Goal: Information Seeking & Learning: Learn about a topic

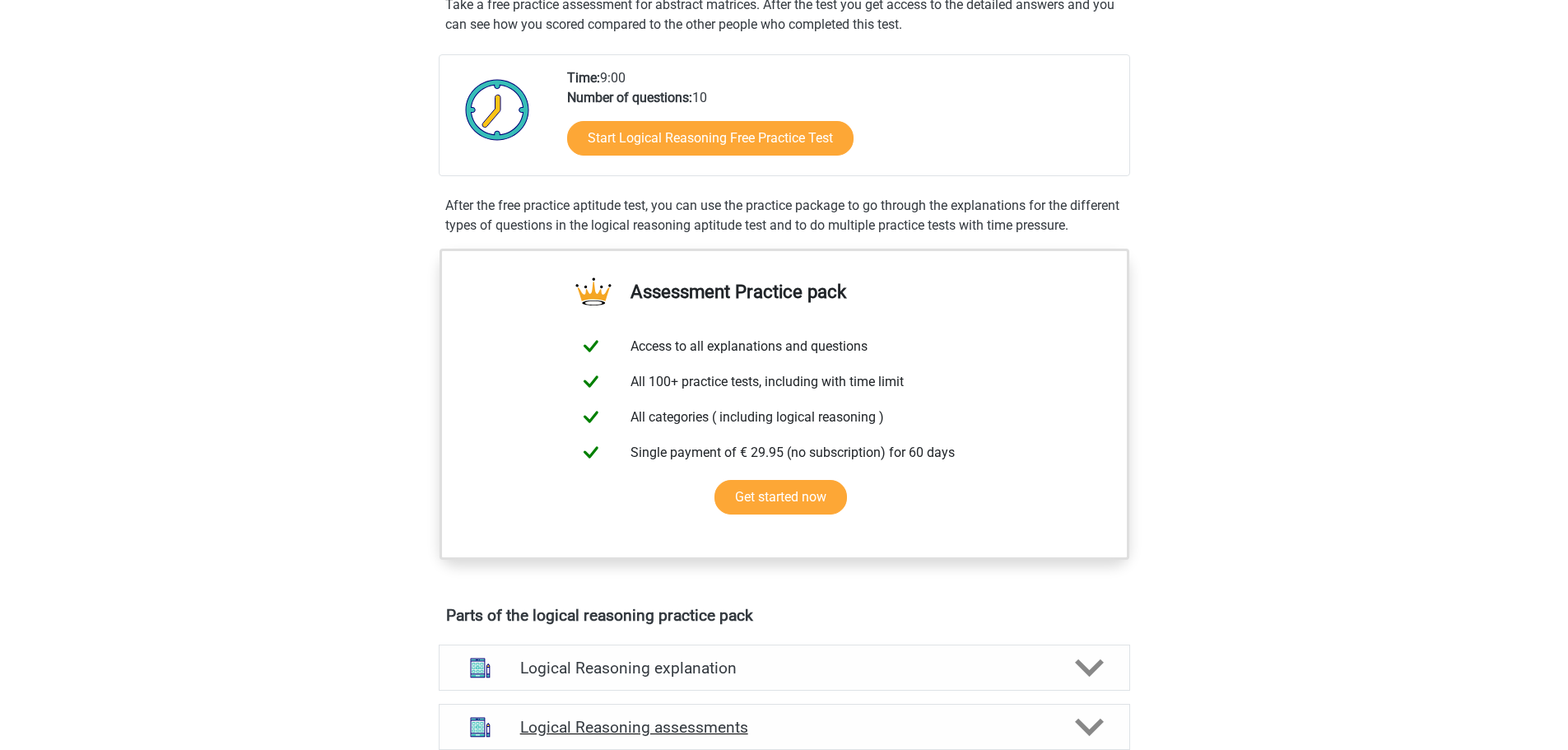
scroll to position [494, 0]
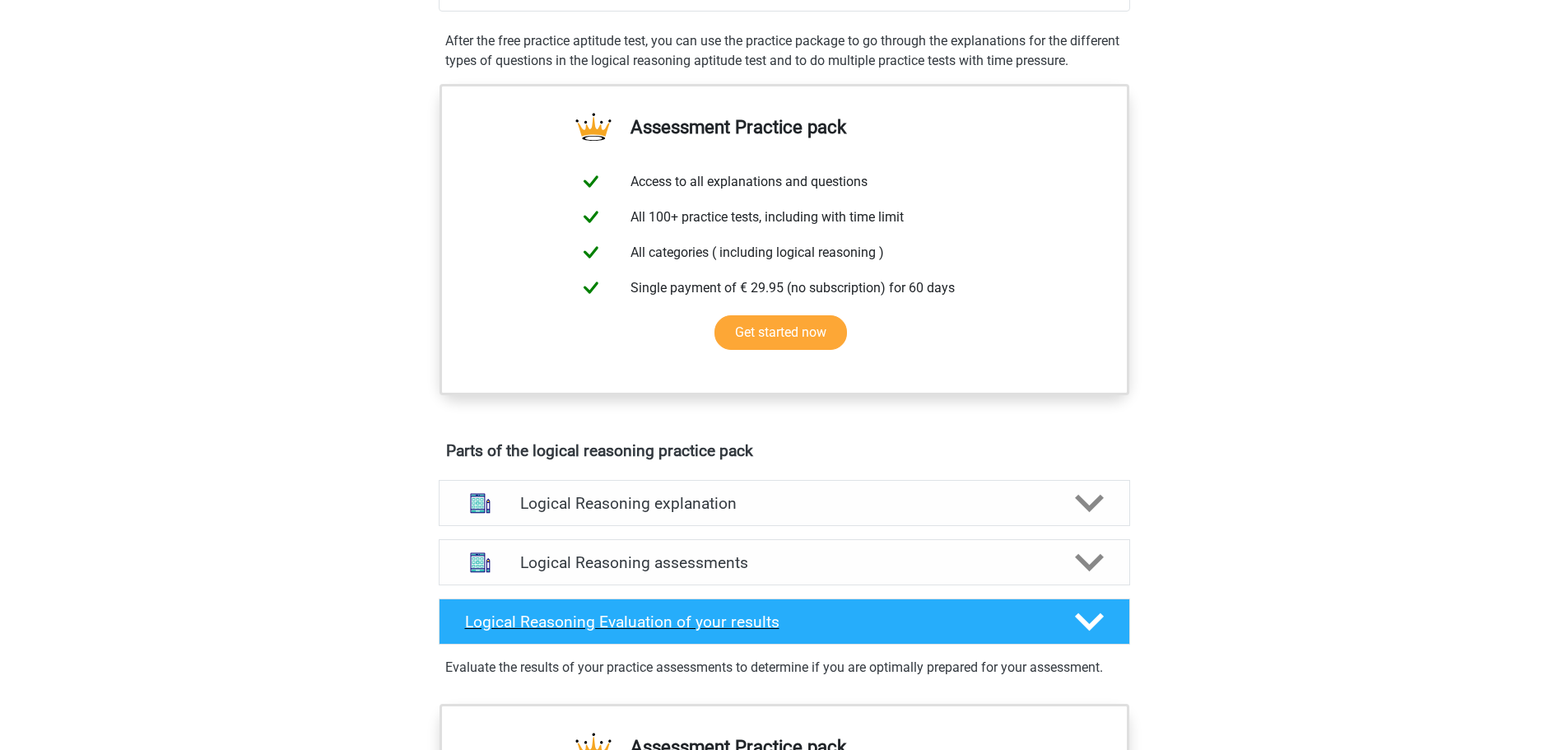
click at [1071, 636] on div at bounding box center [1087, 621] width 55 height 28
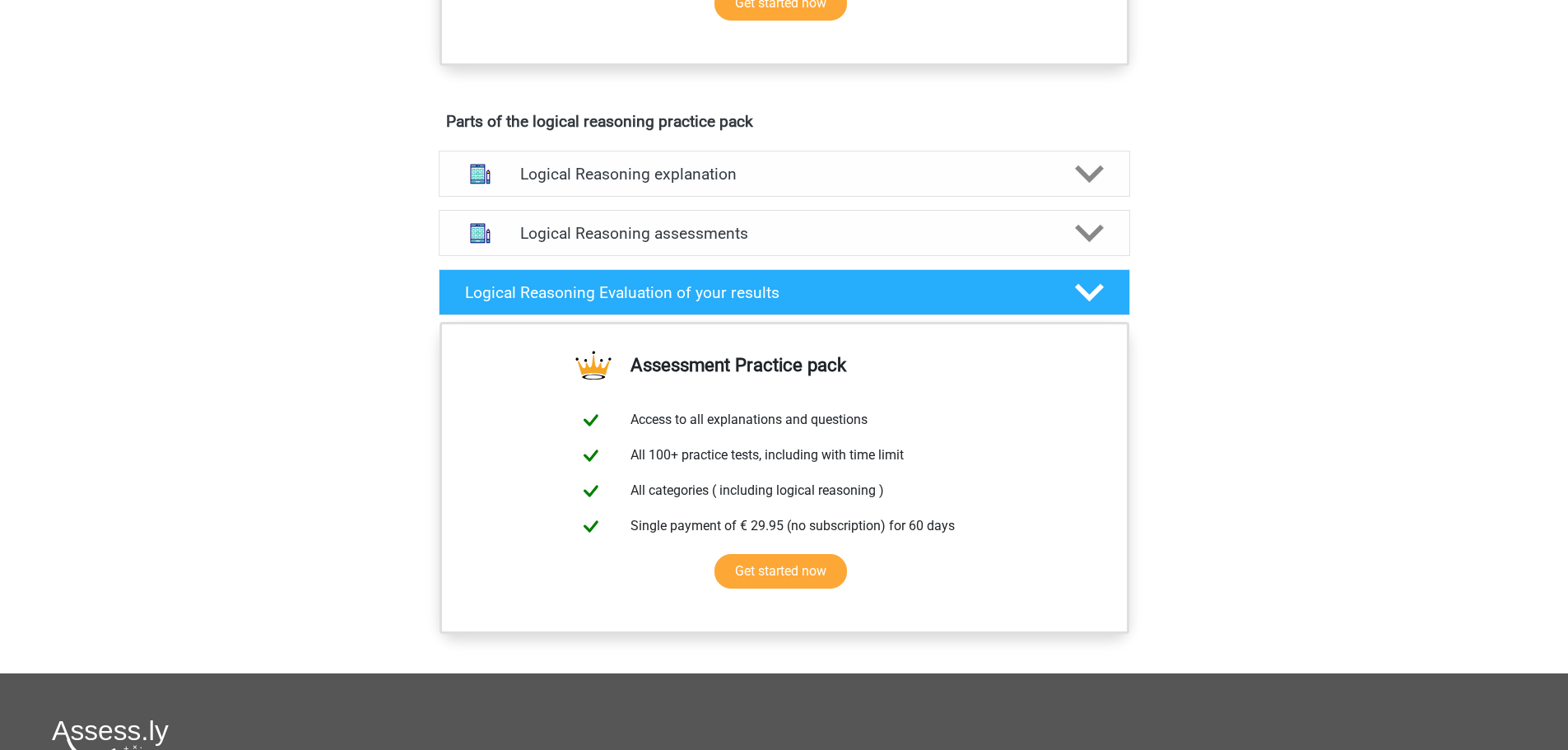
scroll to position [905, 0]
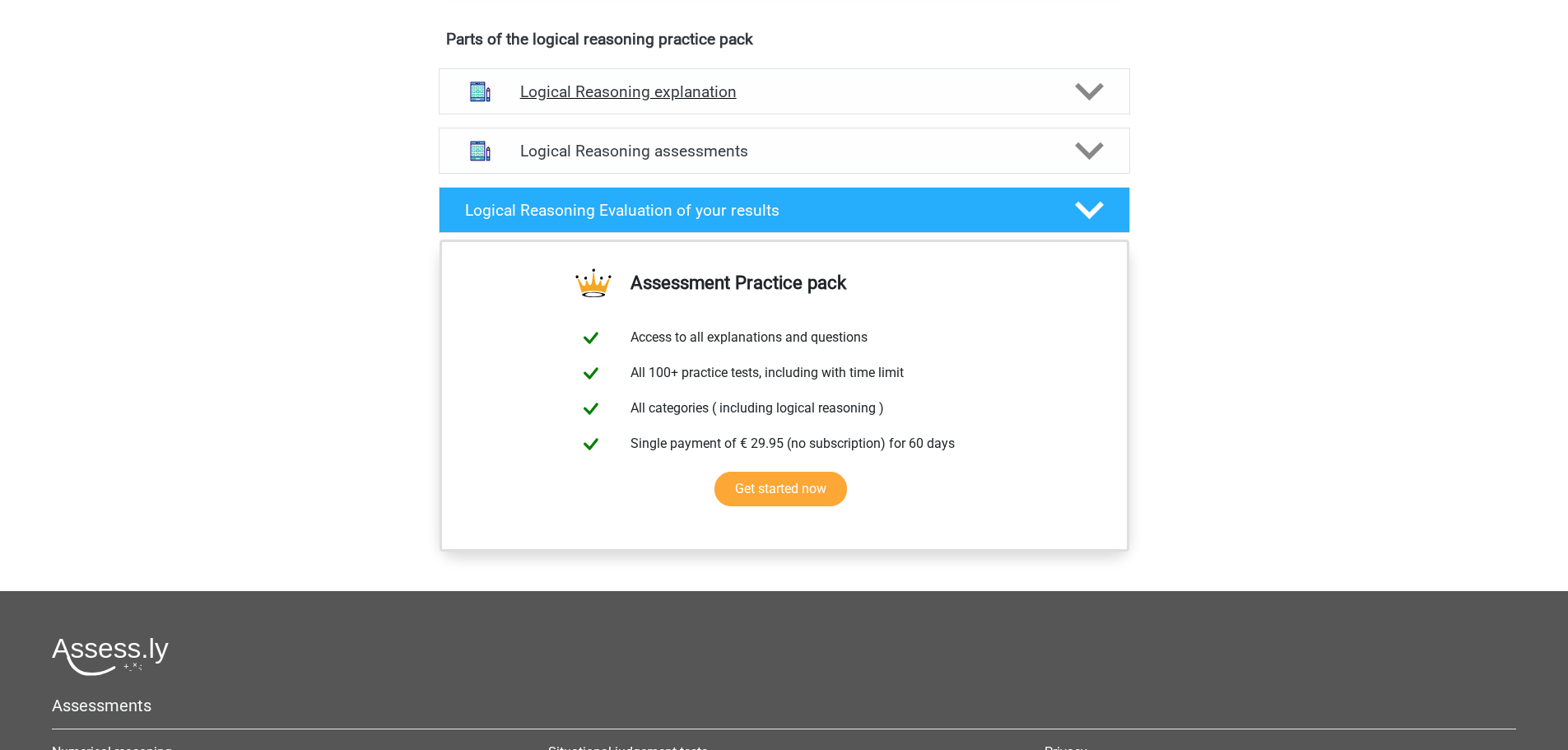
click at [583, 101] on h4 "Logical Reasoning explanation" at bounding box center [784, 92] width 528 height 19
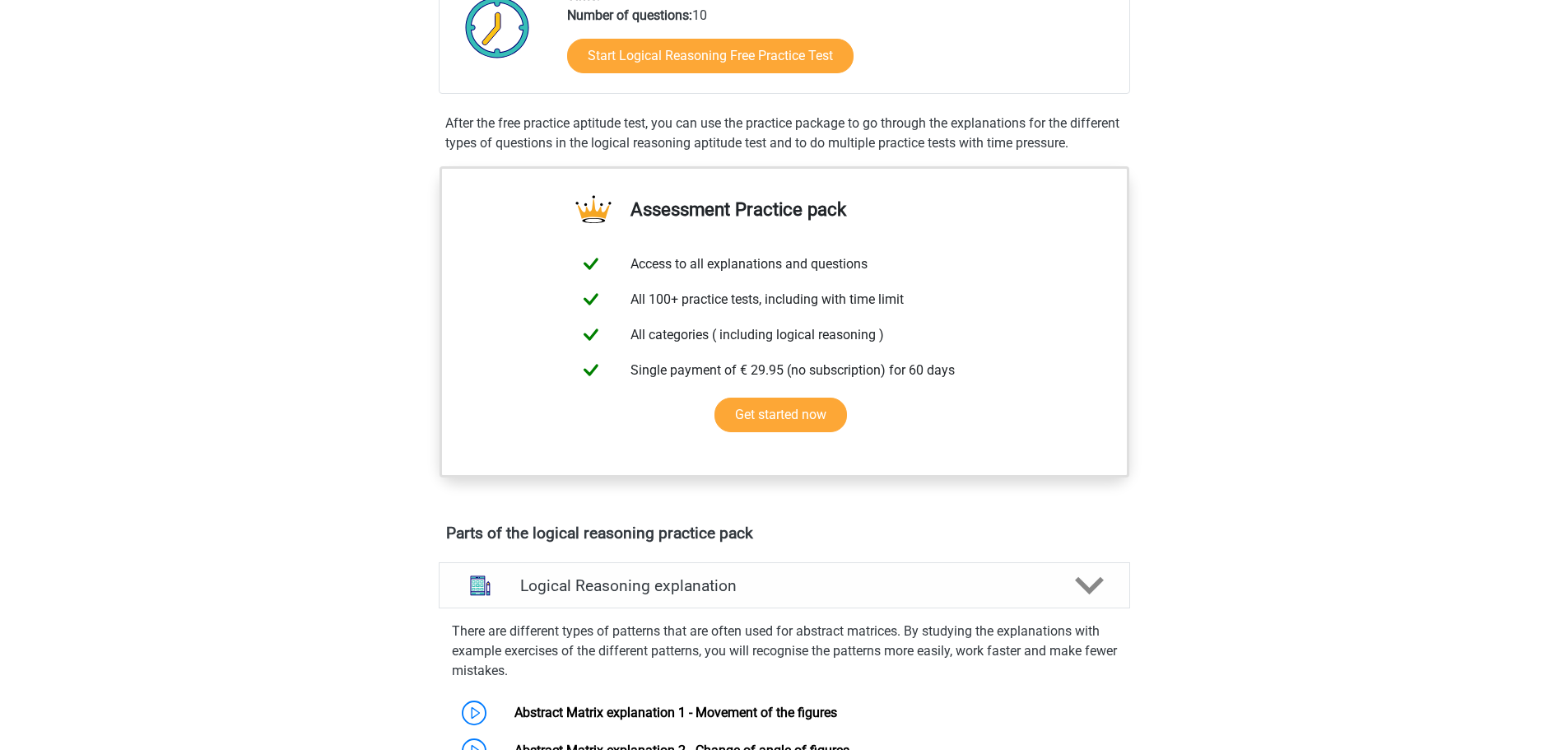
scroll to position [0, 0]
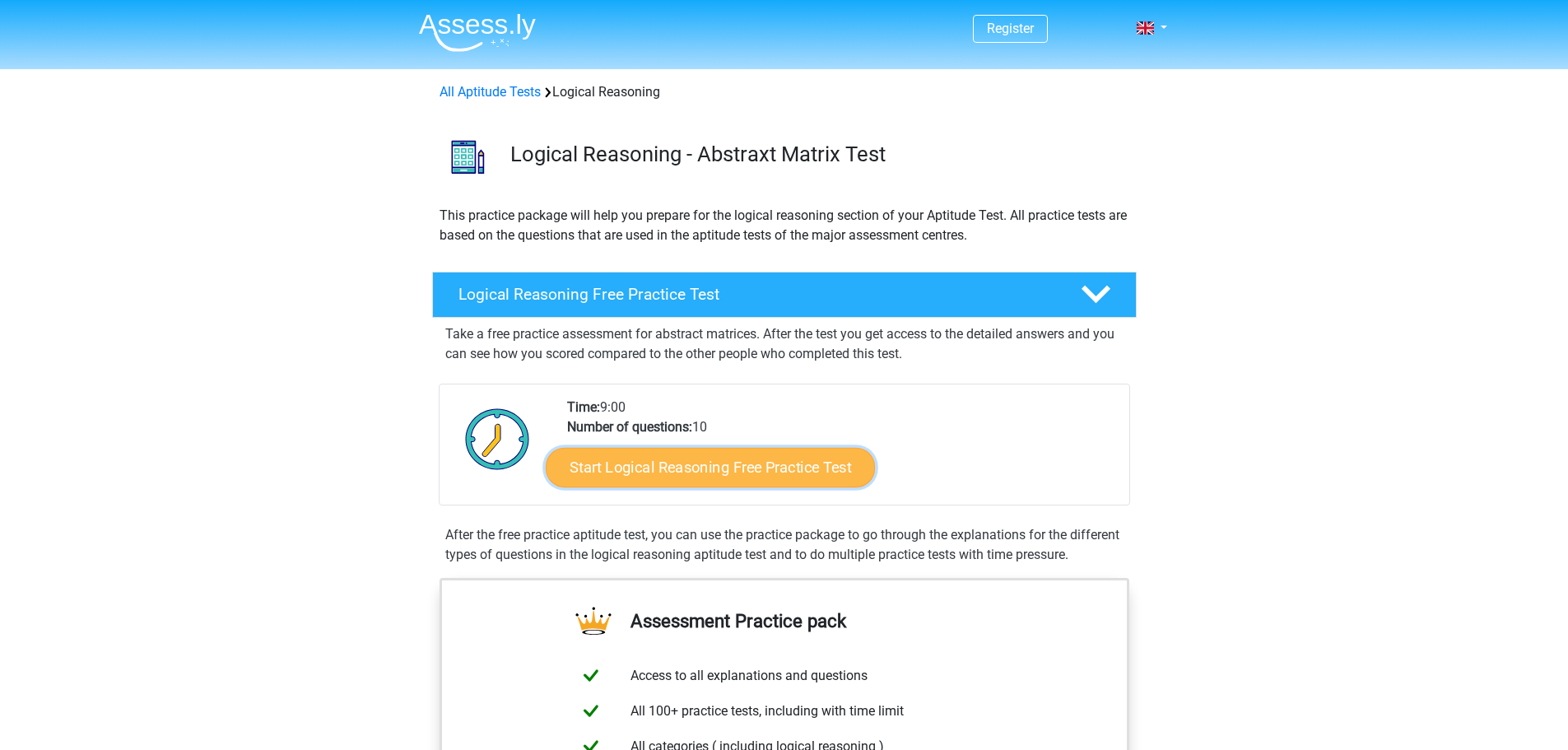
click at [709, 470] on link "Start Logical Reasoning Free Practice Test" at bounding box center [710, 467] width 329 height 40
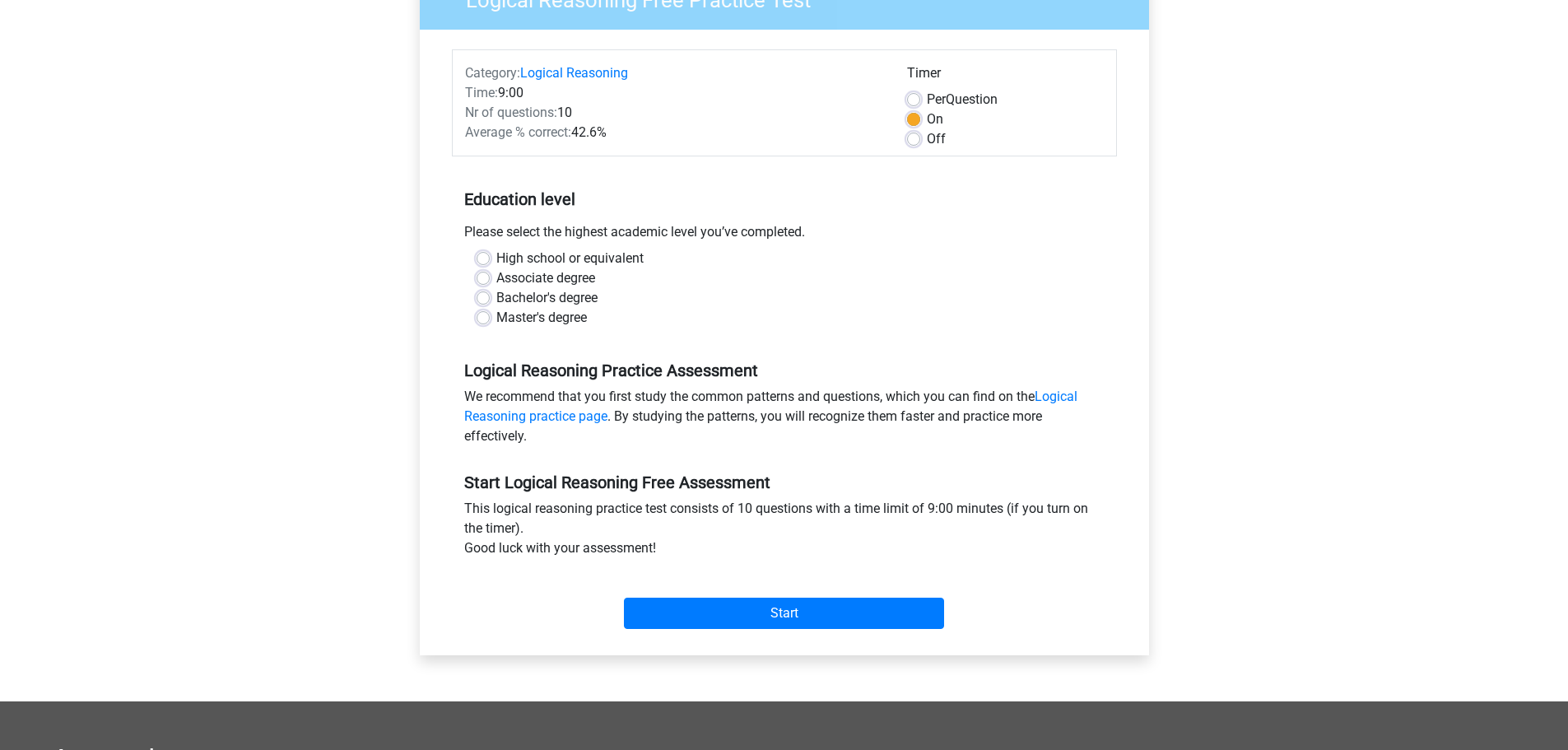
scroll to position [329, 0]
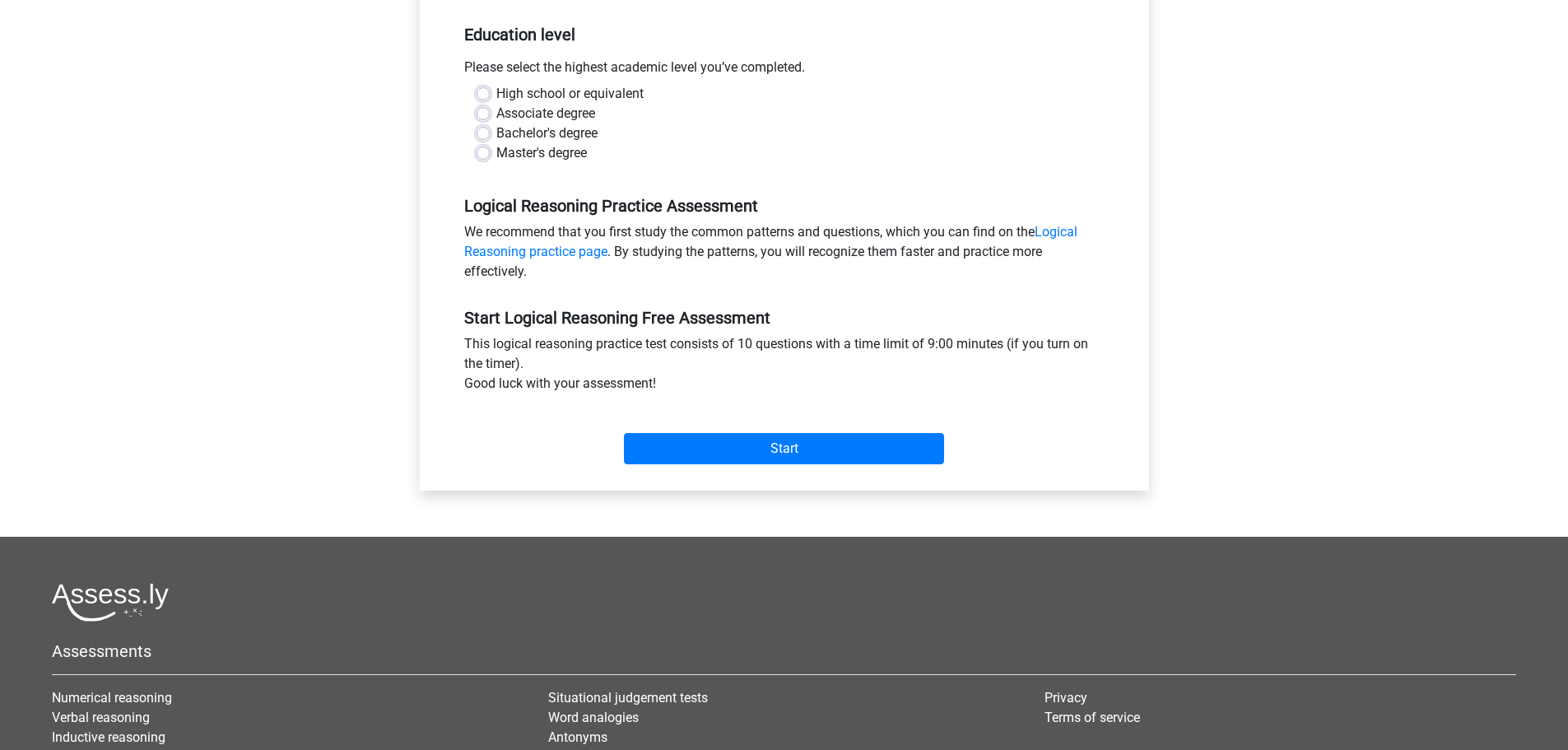
click at [496, 130] on label "Bachelor's degree" at bounding box center [547, 133] width 101 height 20
click at [482, 130] on input "Bachelor's degree" at bounding box center [483, 132] width 13 height 16
radio input "true"
click at [695, 436] on input "Start" at bounding box center [784, 448] width 320 height 31
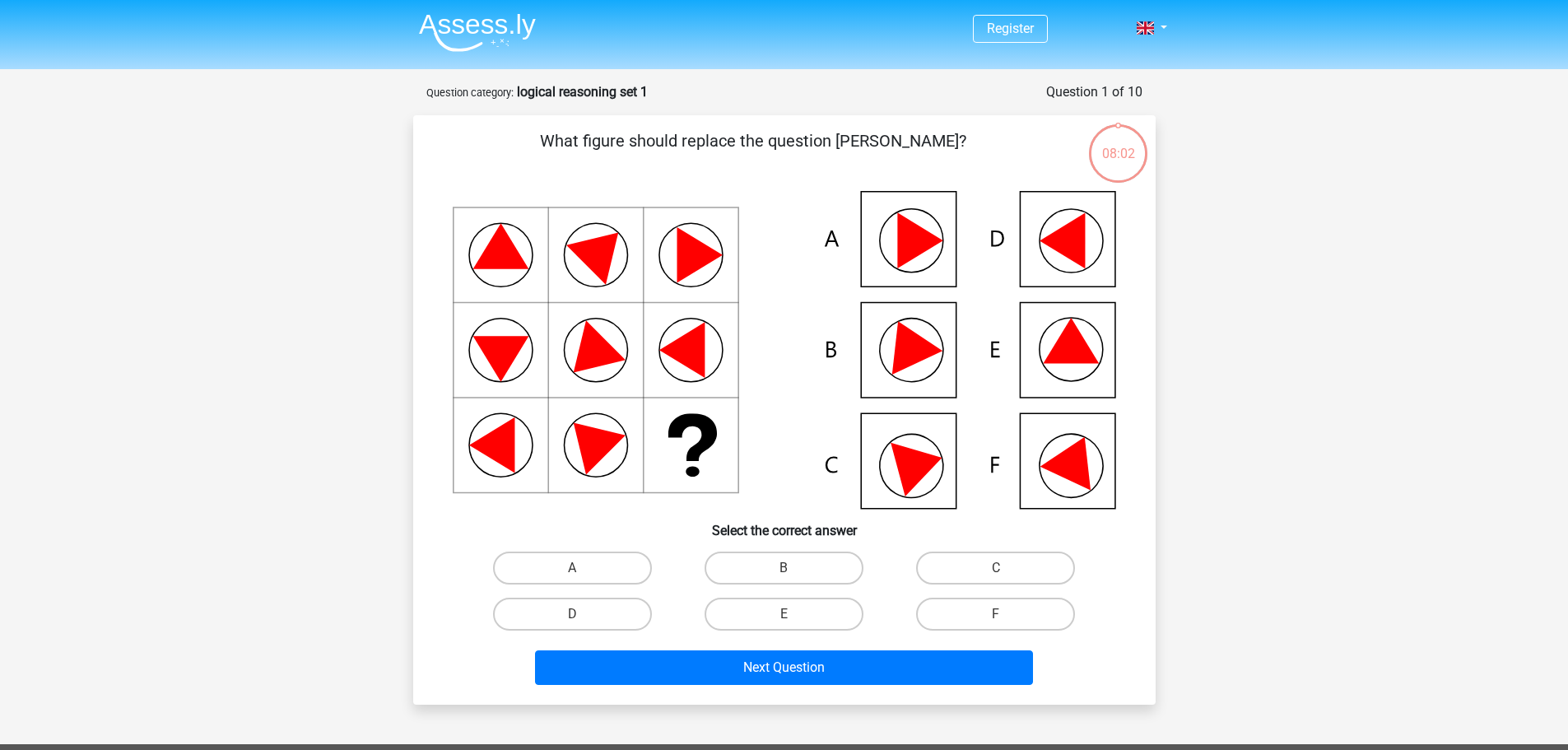
click at [1077, 360] on icon at bounding box center [1070, 340] width 56 height 46
click at [770, 618] on label "E" at bounding box center [784, 614] width 159 height 33
click at [784, 618] on input "E" at bounding box center [789, 619] width 10 height 10
radio input "true"
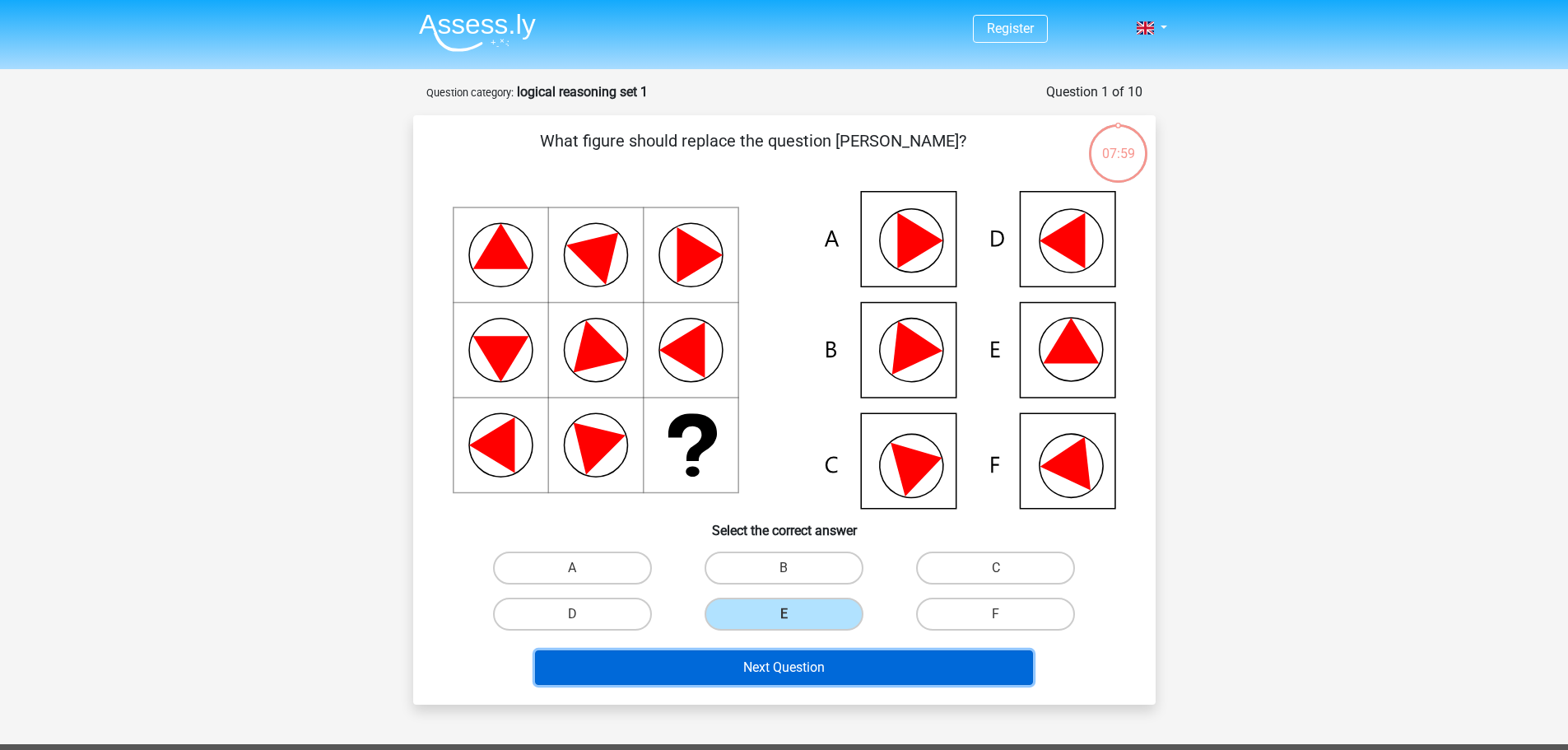
click at [778, 673] on button "Next Question" at bounding box center [784, 667] width 498 height 34
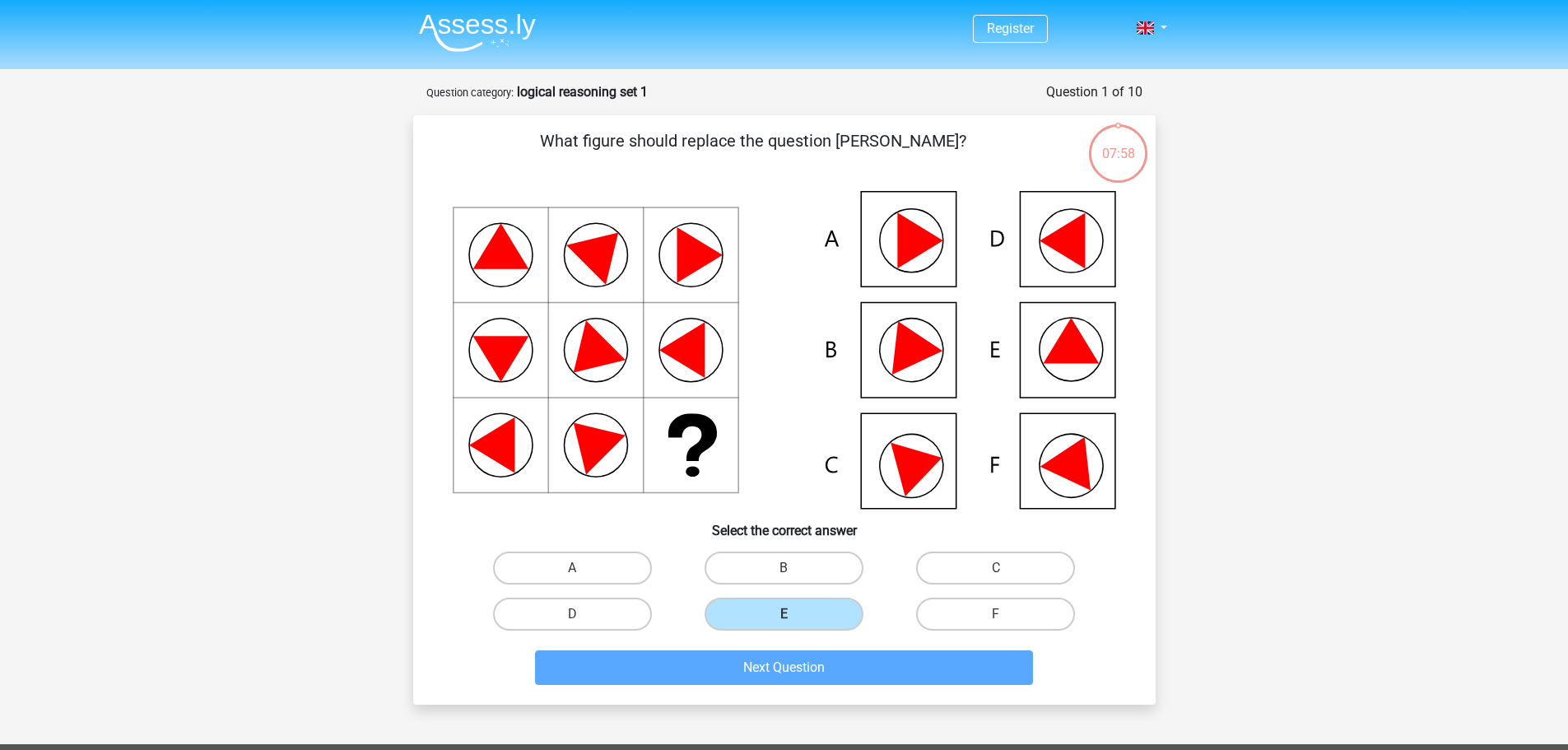
scroll to position [83, 0]
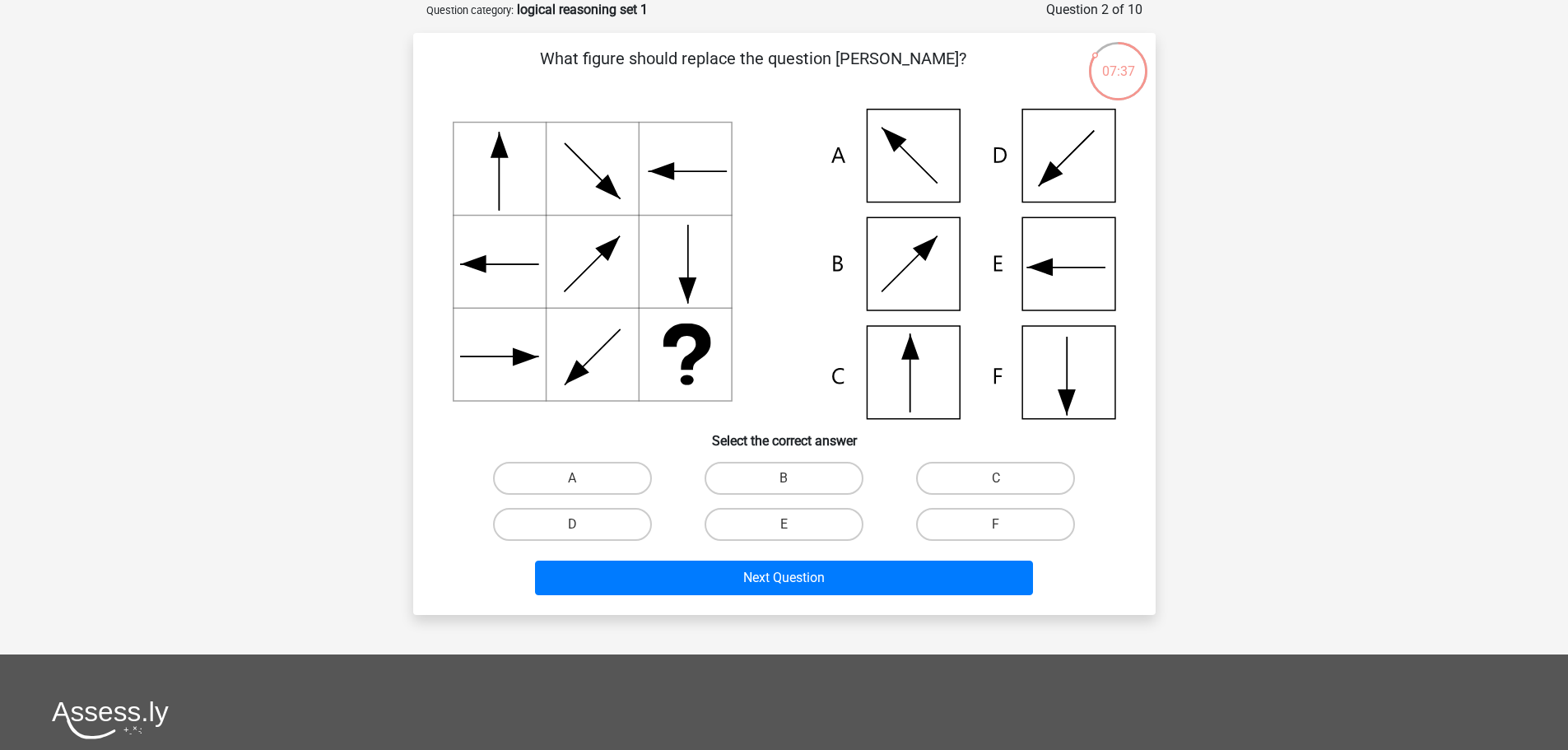
click at [919, 384] on icon at bounding box center [784, 263] width 663 height 310
click at [971, 479] on label "C" at bounding box center [995, 478] width 159 height 33
click at [996, 479] on input "C" at bounding box center [1001, 483] width 10 height 10
radio input "true"
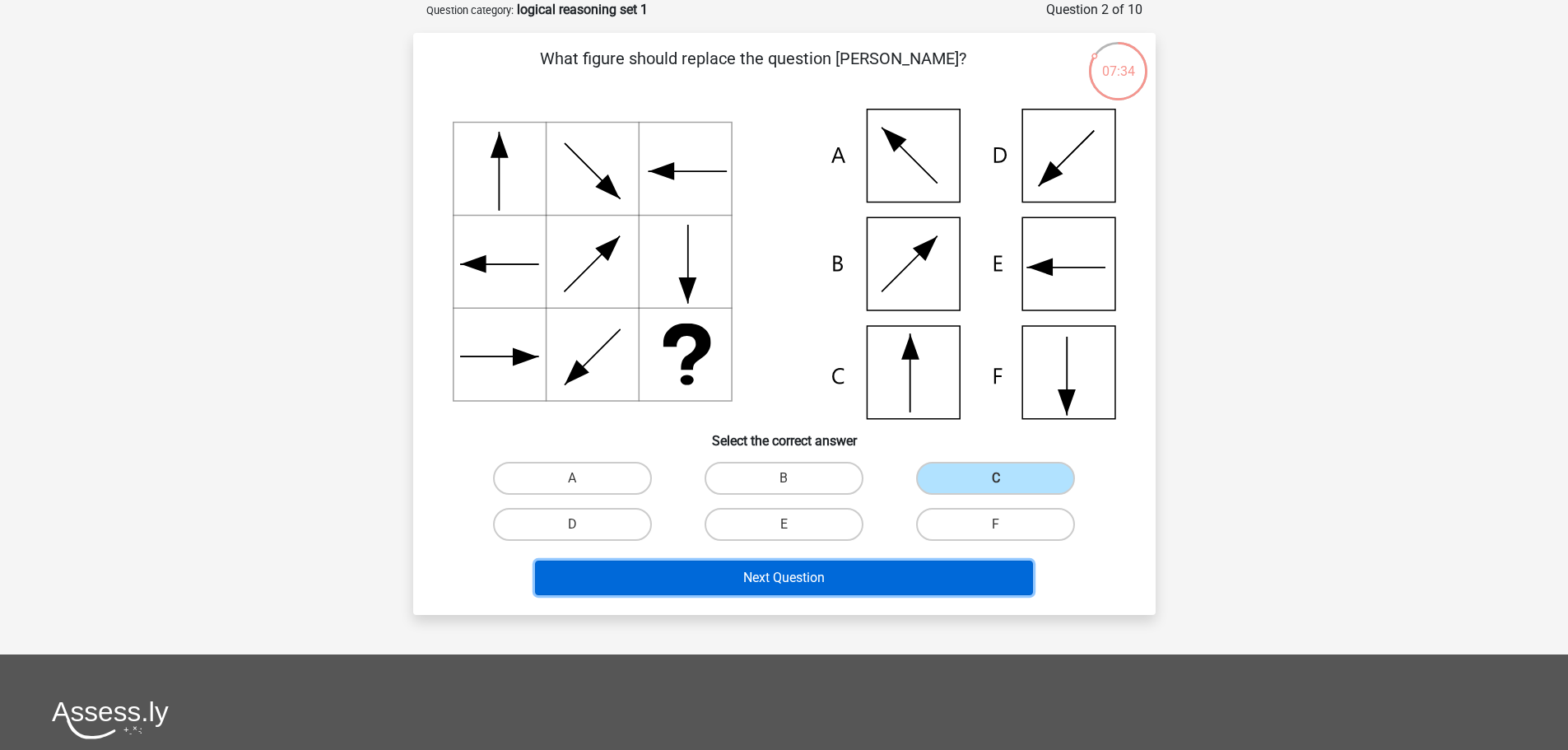
click at [906, 574] on button "Next Question" at bounding box center [784, 578] width 498 height 34
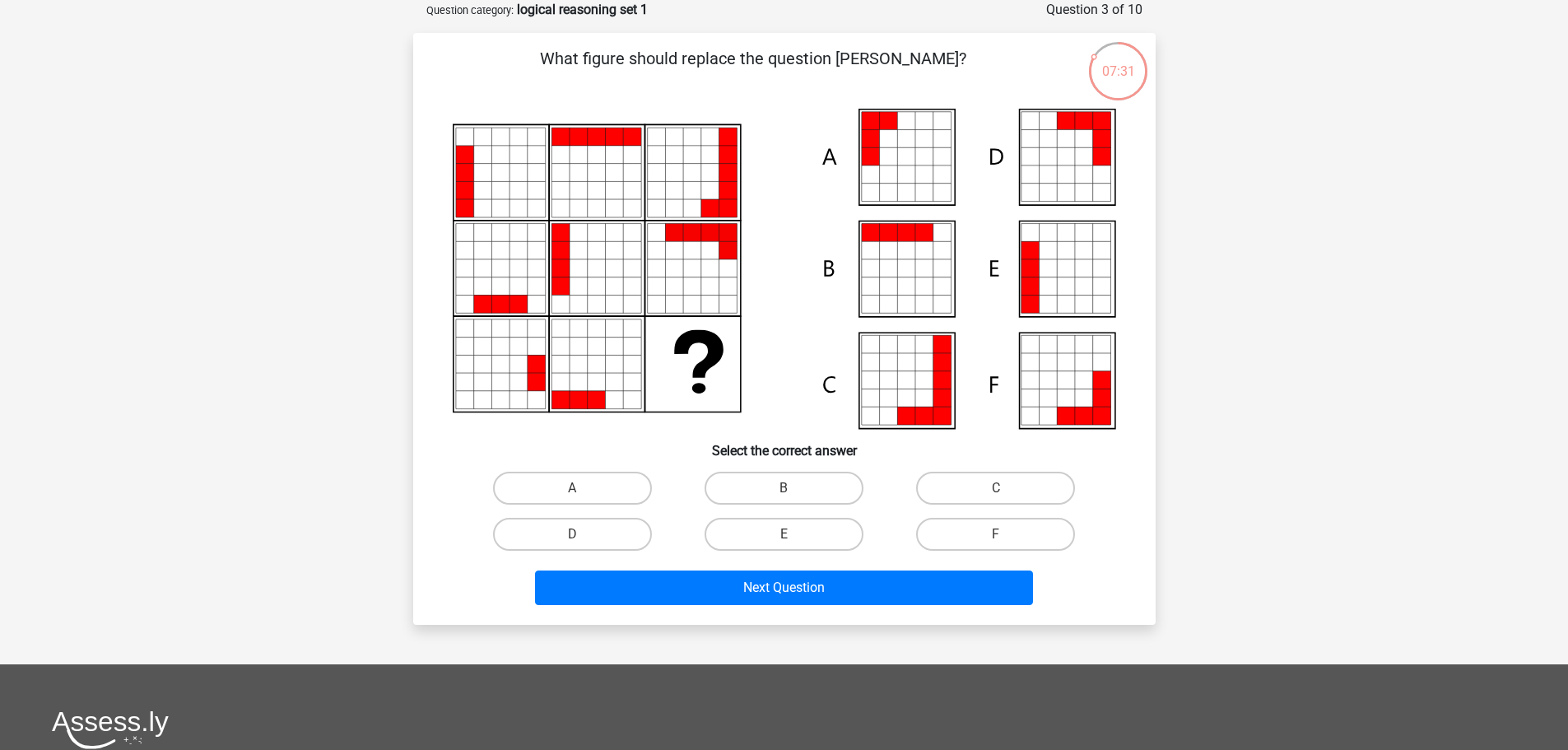
scroll to position [0, 0]
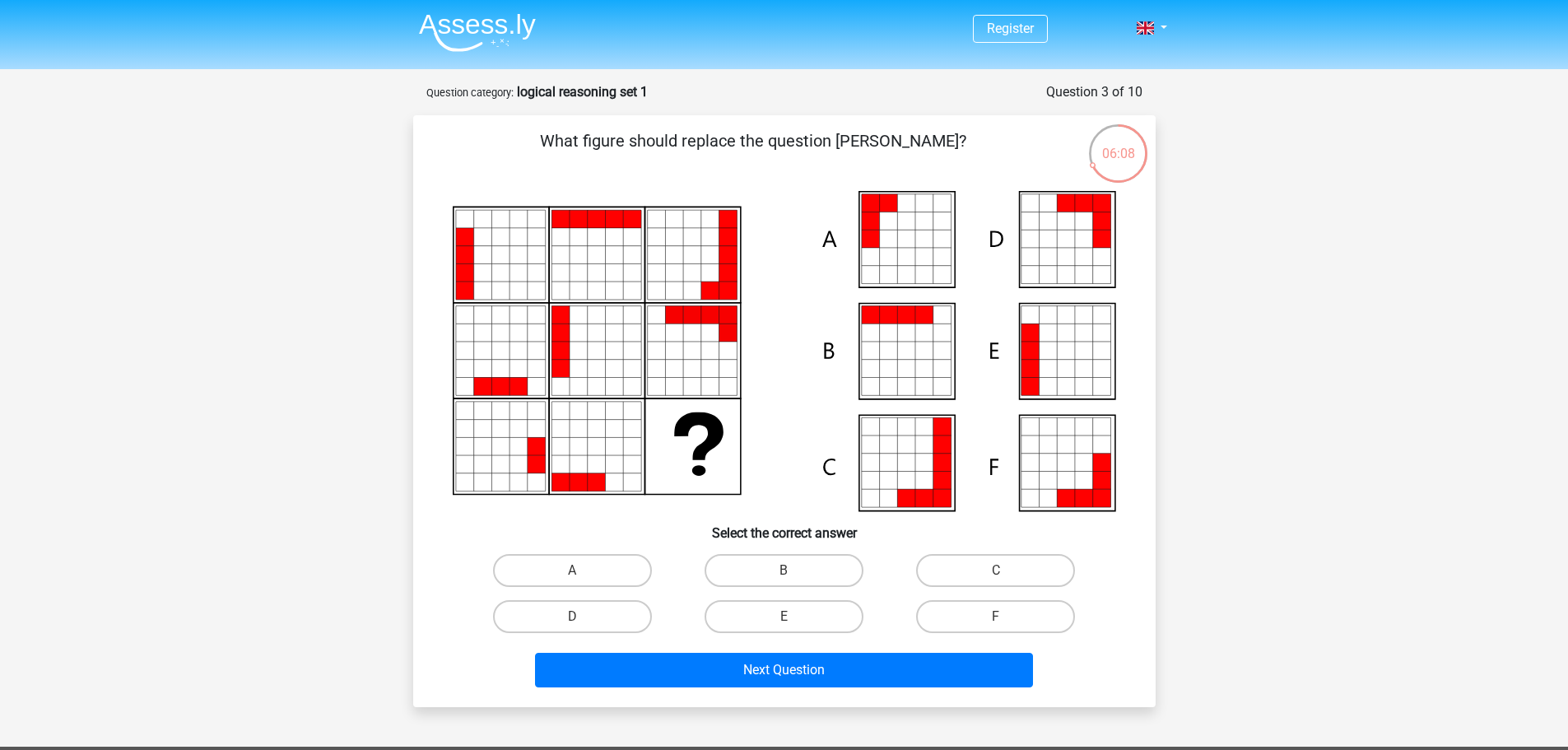
click at [913, 238] on icon at bounding box center [784, 351] width 663 height 320
click at [804, 611] on label "E" at bounding box center [784, 616] width 159 height 33
click at [794, 617] on input "E" at bounding box center [789, 622] width 10 height 10
radio input "true"
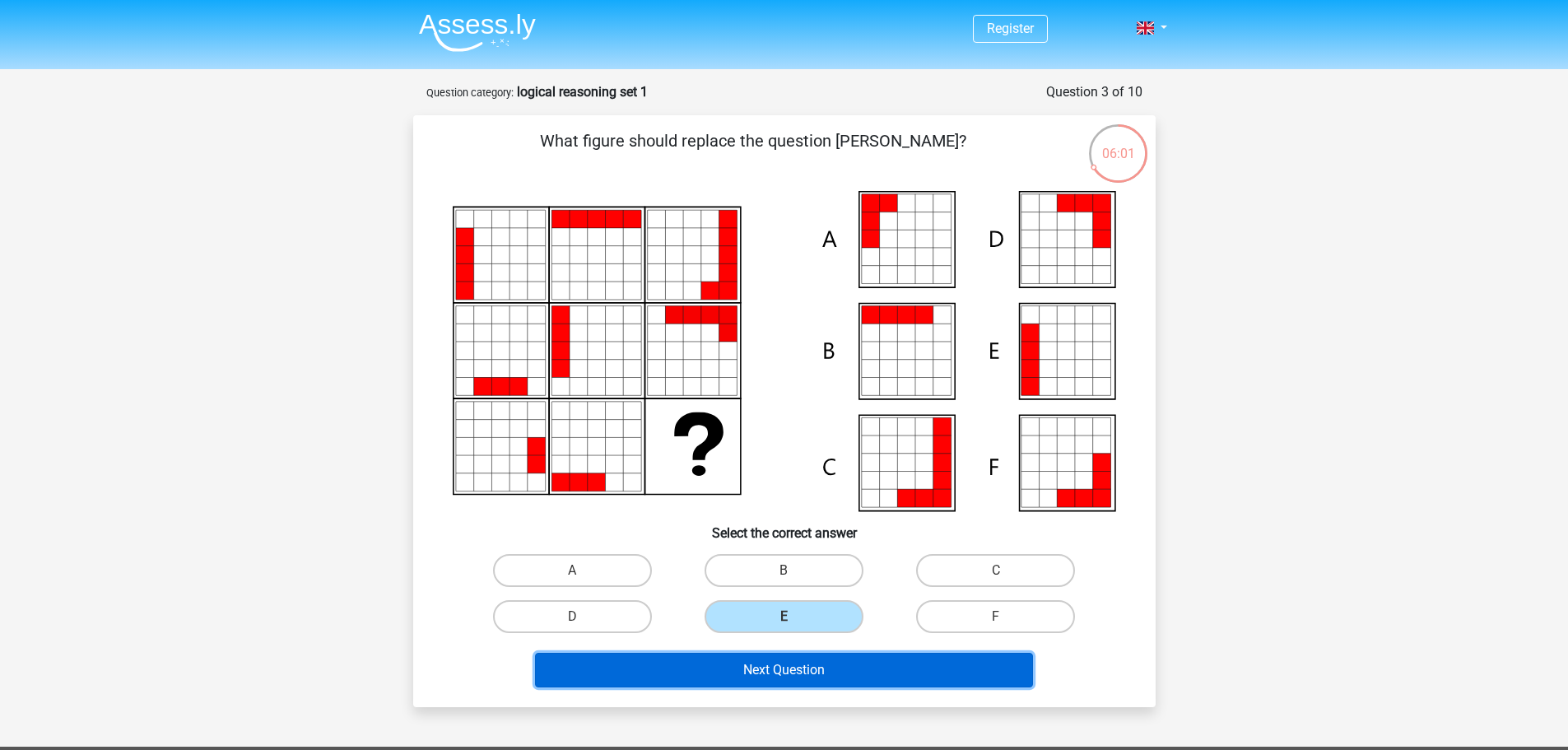
click at [789, 660] on button "Next Question" at bounding box center [784, 670] width 498 height 34
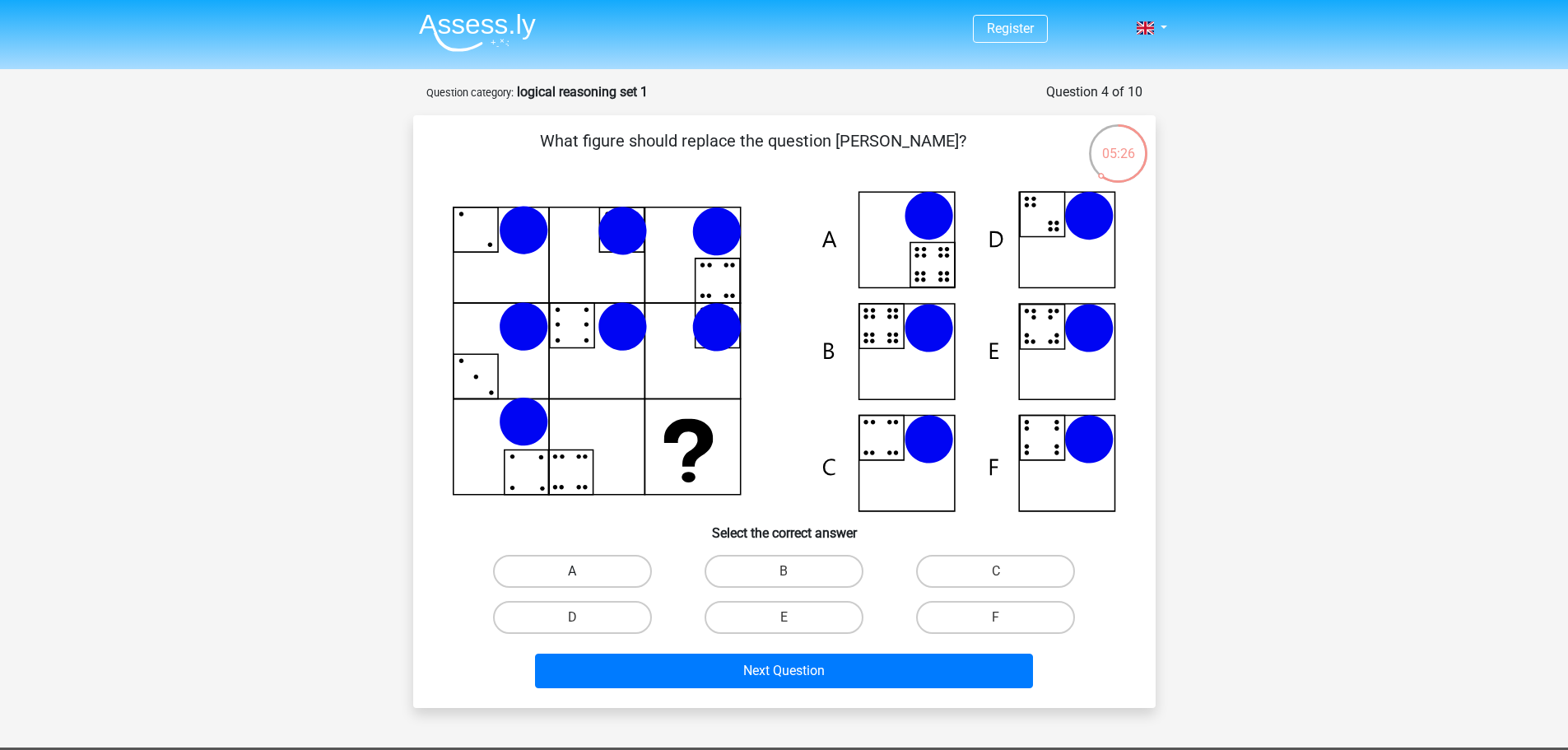
click at [564, 585] on div "A" at bounding box center [572, 571] width 212 height 46
click at [570, 579] on label "A" at bounding box center [572, 571] width 159 height 33
click at [572, 579] on input "A" at bounding box center [577, 576] width 10 height 10
radio input "true"
drag, startPoint x: 749, startPoint y: 587, endPoint x: 769, endPoint y: 622, distance: 40.3
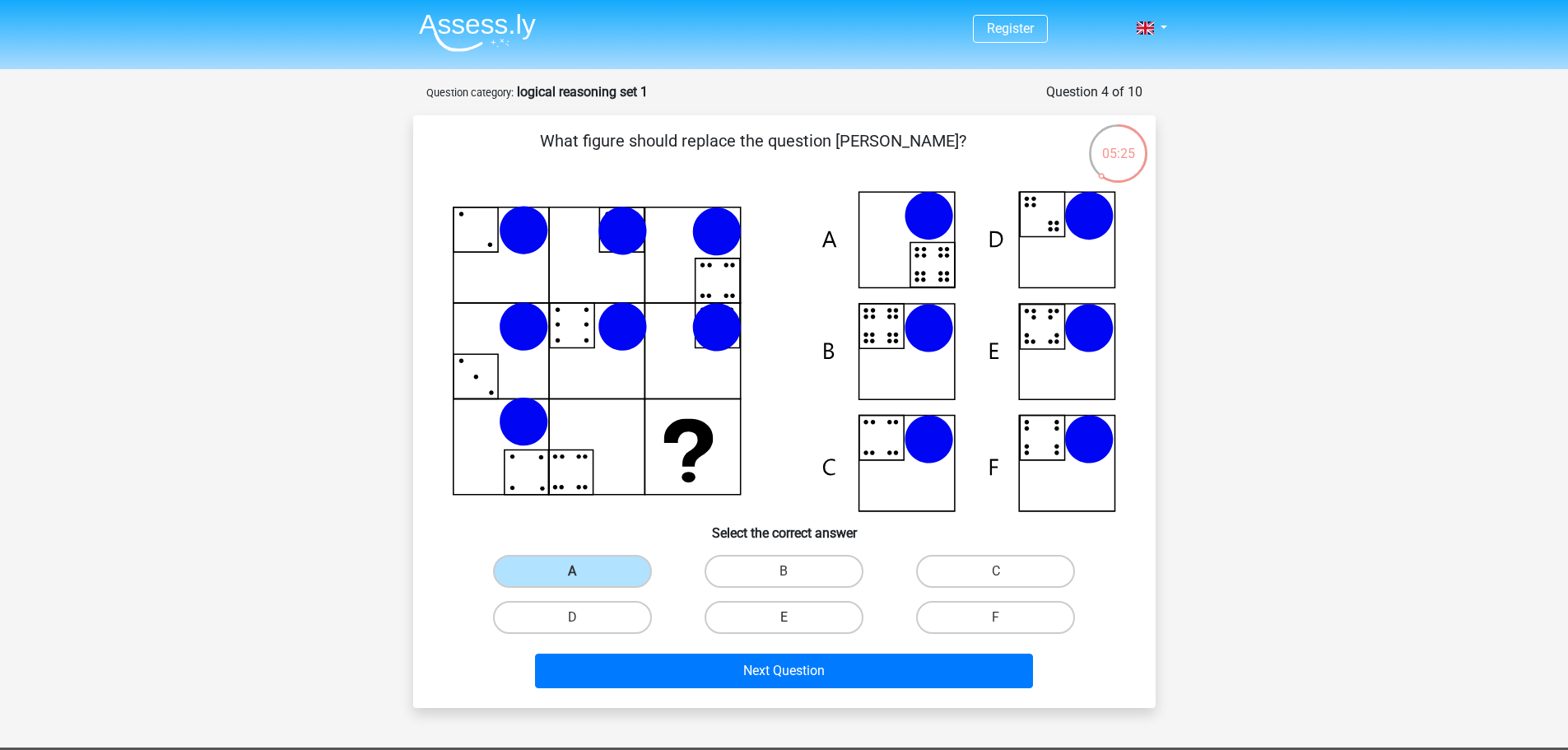
click at [756, 602] on div "A B C D E" at bounding box center [784, 593] width 636 height 92
click at [770, 625] on label "E" at bounding box center [784, 617] width 159 height 33
click at [784, 625] on input "E" at bounding box center [789, 623] width 10 height 10
radio input "true"
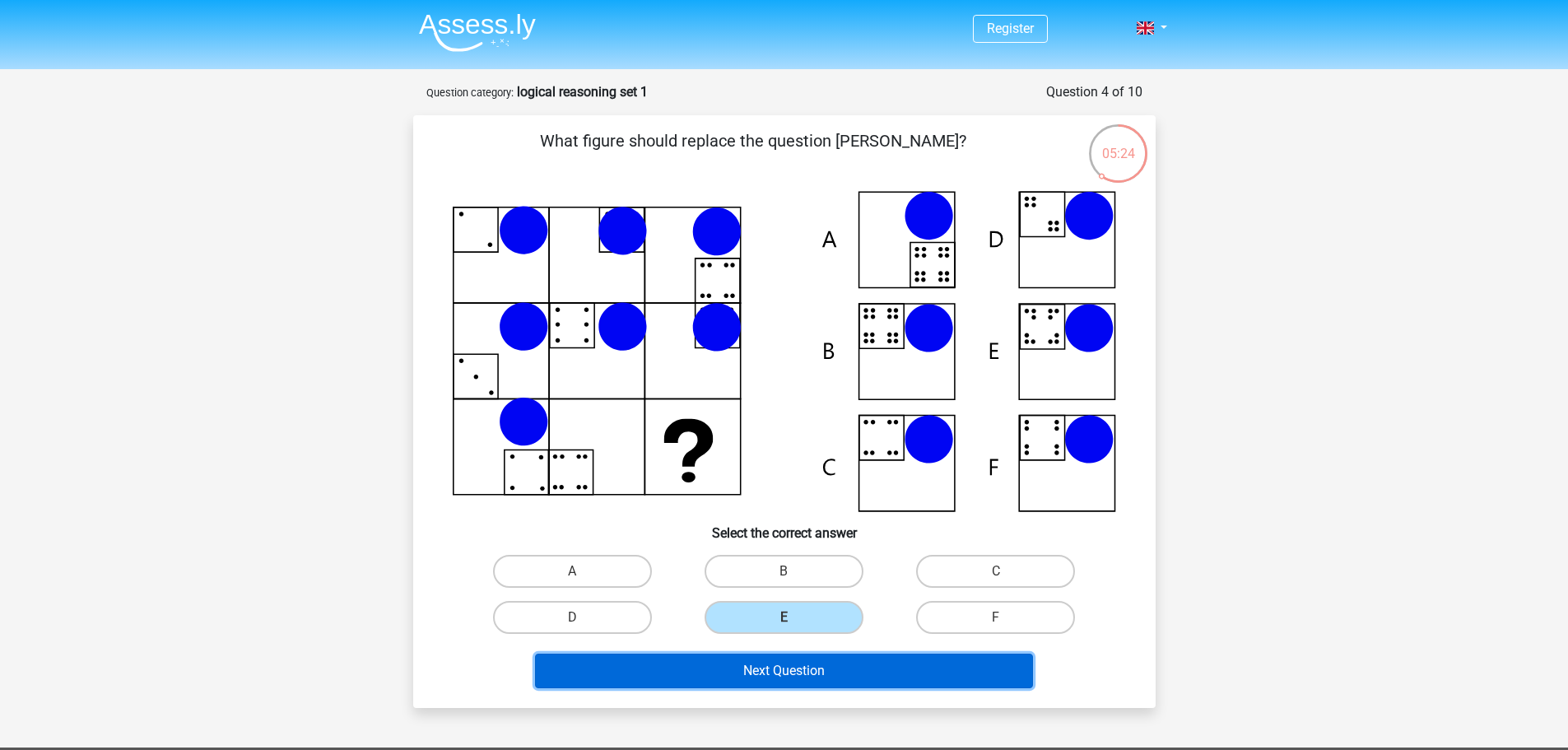
click at [821, 679] on button "Next Question" at bounding box center [784, 671] width 498 height 34
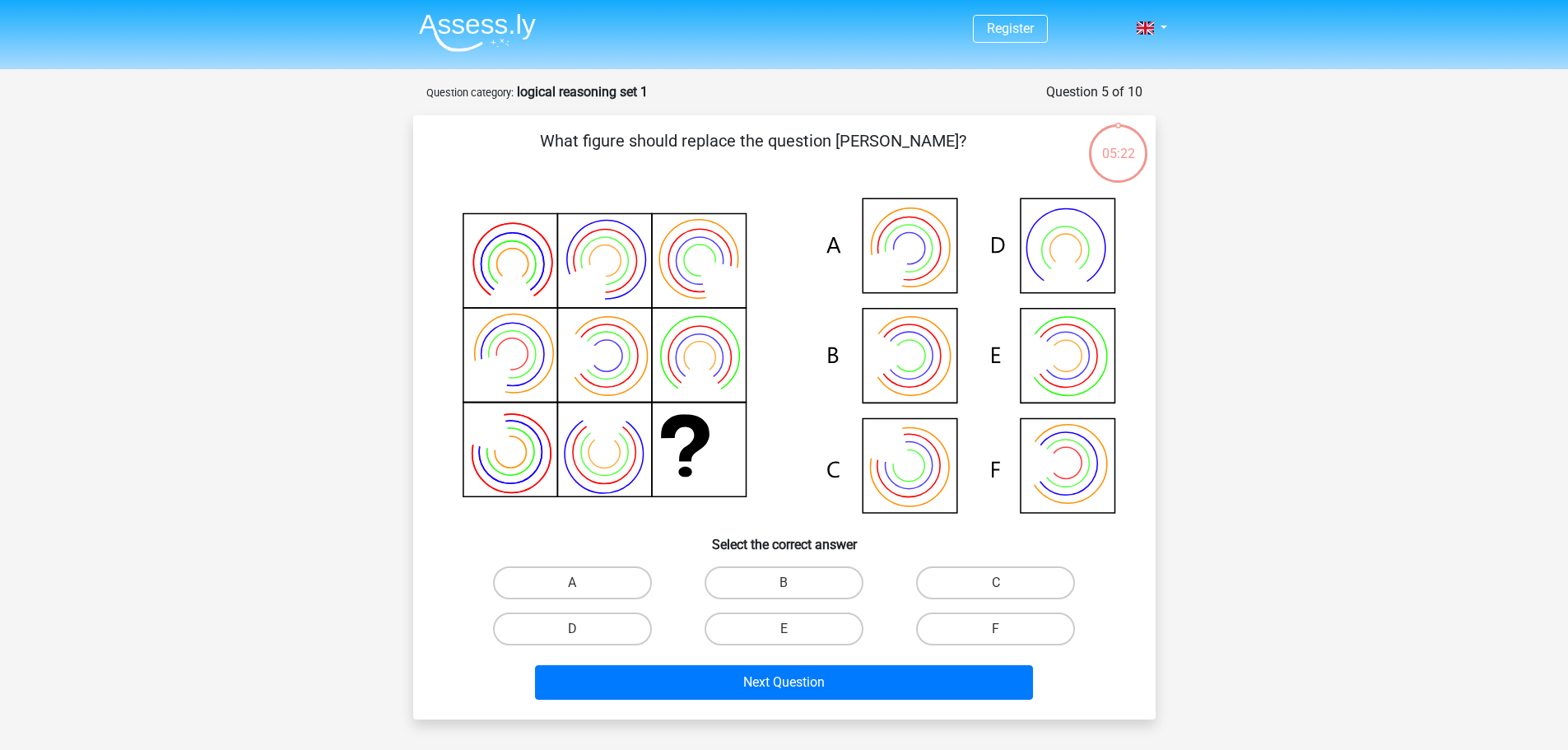
scroll to position [83, 0]
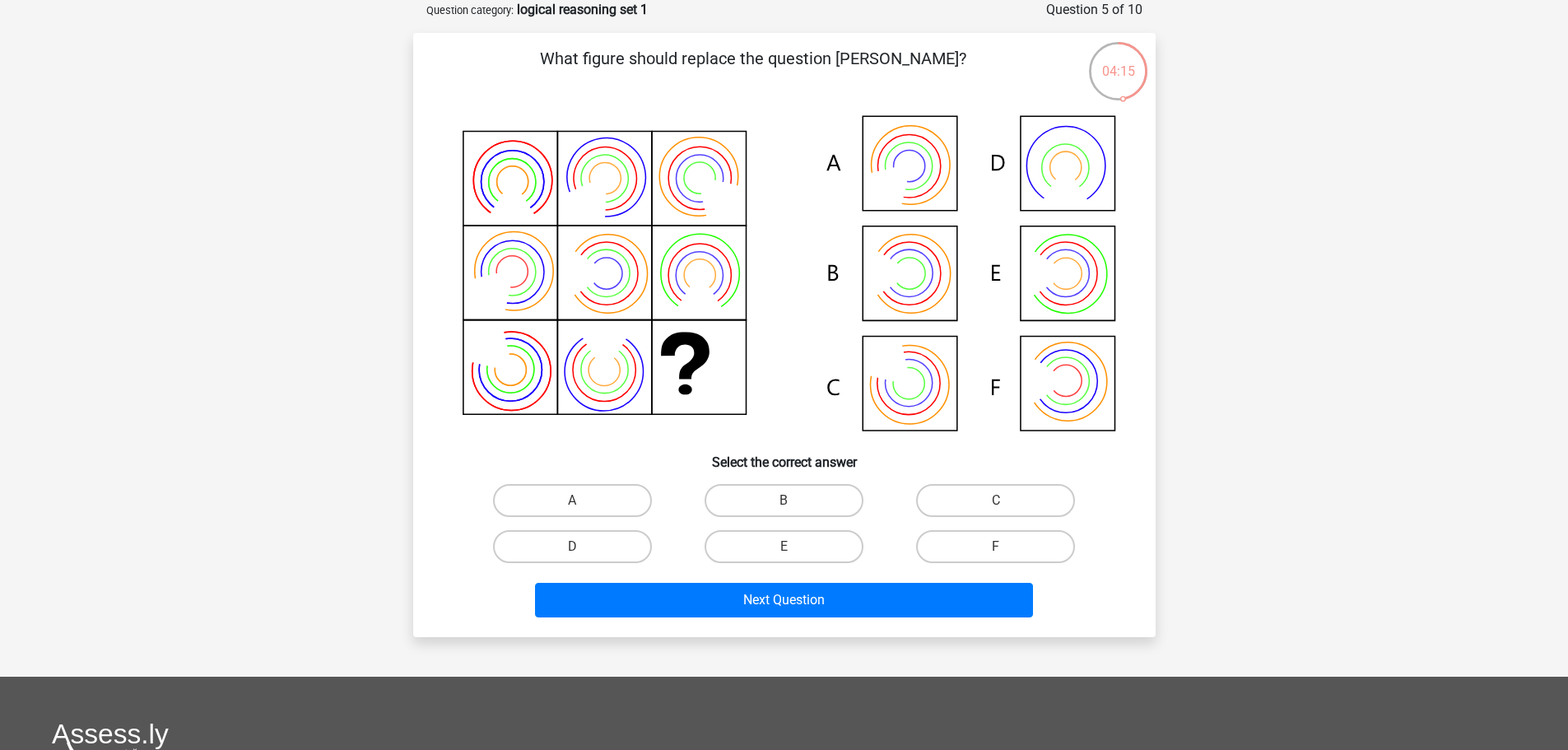
drag, startPoint x: 813, startPoint y: 545, endPoint x: 798, endPoint y: 637, distance: 93.2
click at [798, 641] on div "Register Nederlands English" at bounding box center [784, 513] width 1568 height 1193
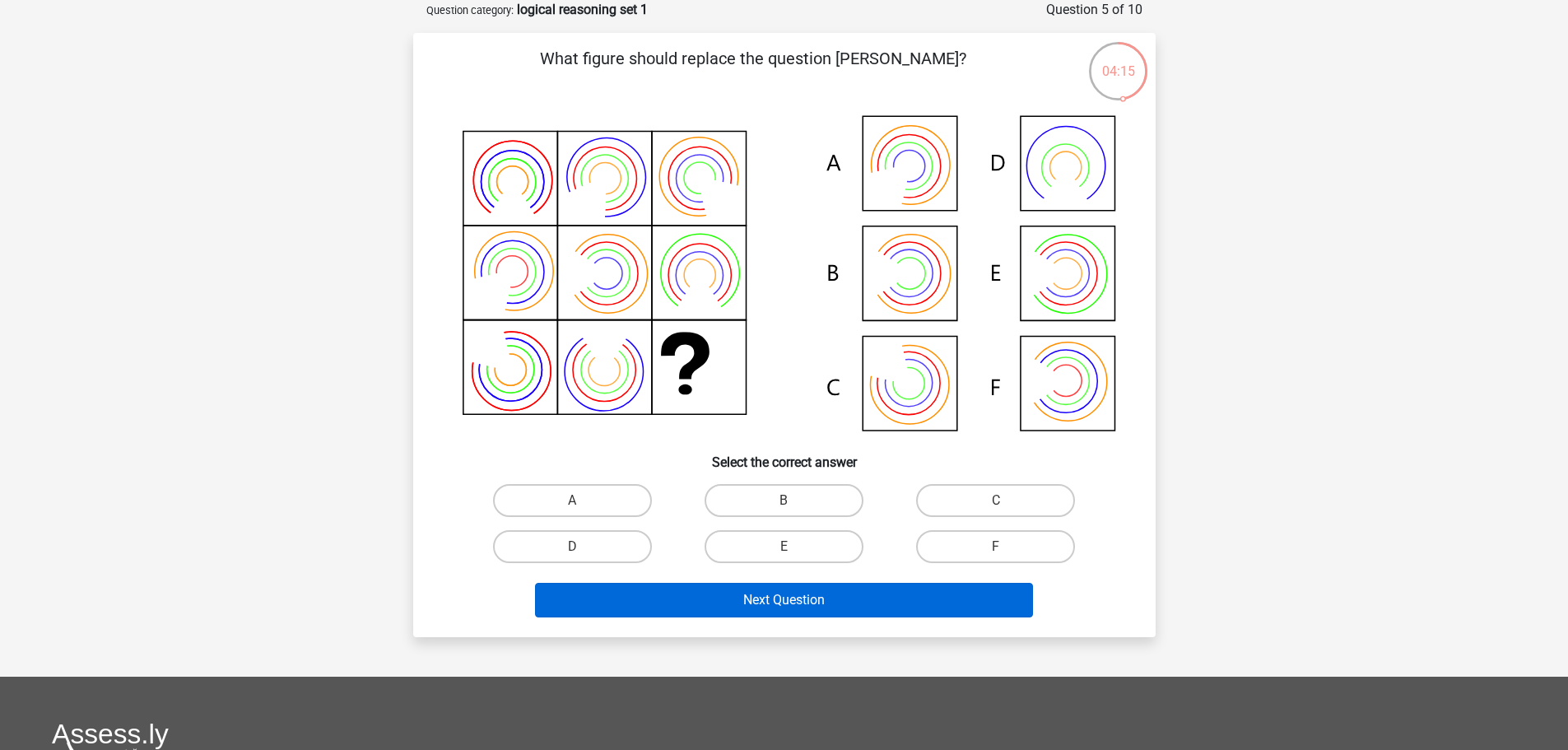
drag, startPoint x: 775, startPoint y: 547, endPoint x: 780, endPoint y: 613, distance: 66.2
click at [779, 562] on label "E" at bounding box center [784, 546] width 159 height 33
click at [784, 557] on input "E" at bounding box center [789, 551] width 10 height 10
radio input "true"
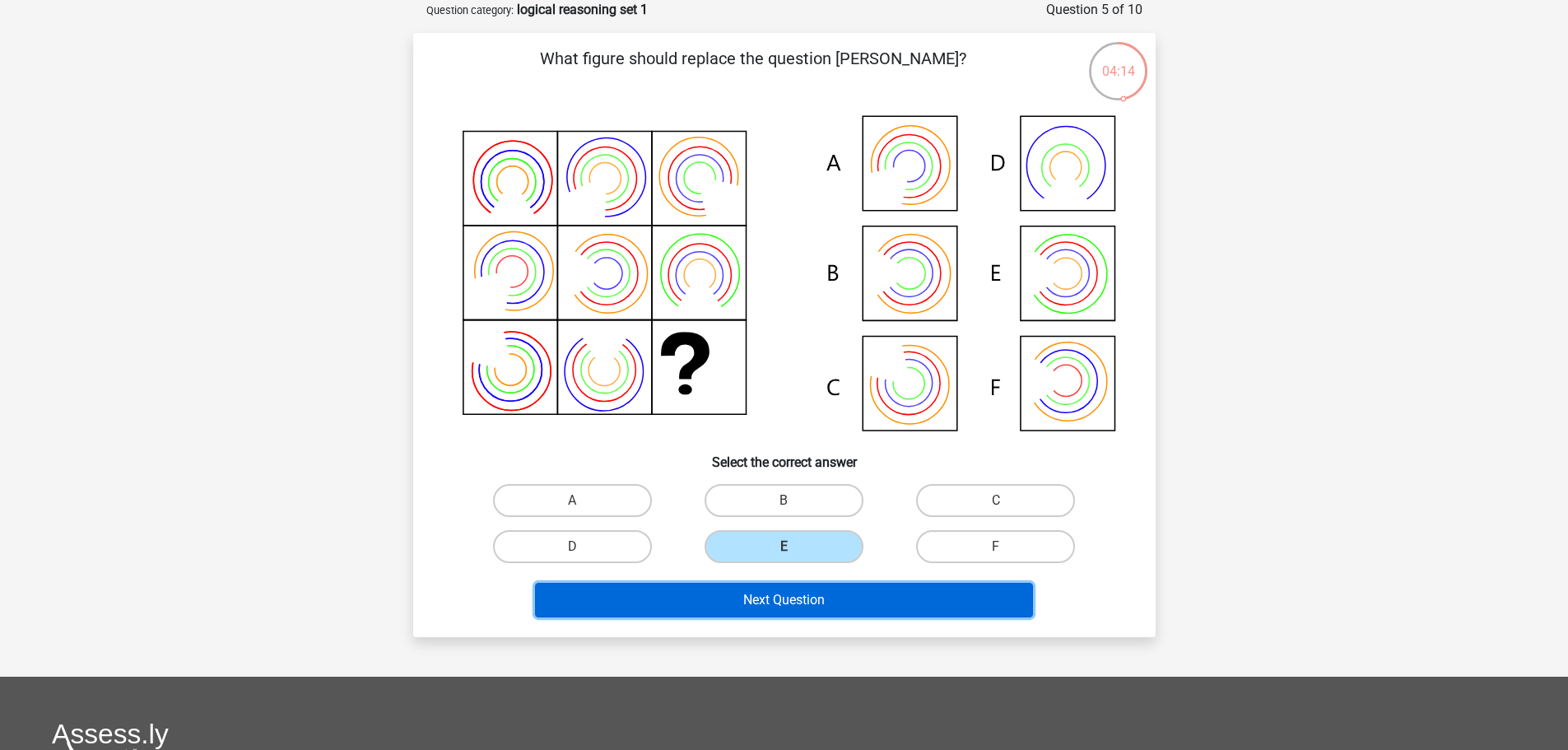
click at [769, 599] on button "Next Question" at bounding box center [784, 599] width 498 height 34
